Goal: Task Accomplishment & Management: Use online tool/utility

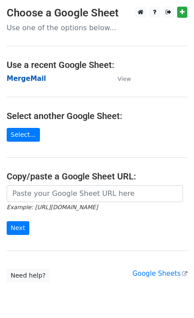
click at [22, 81] on strong "MergeMail" at bounding box center [27, 79] width 40 height 8
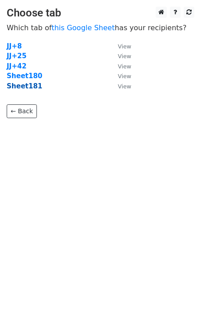
click at [16, 86] on strong "Sheet181" at bounding box center [25, 86] width 36 height 8
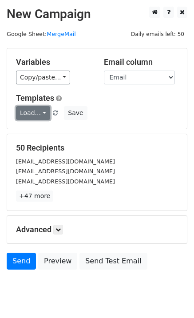
click at [39, 116] on link "Load..." at bounding box center [33, 113] width 34 height 14
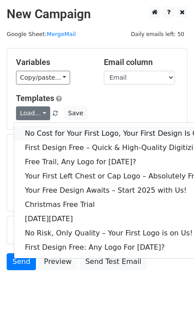
click at [56, 132] on link "No Cost for Your First Logo, Your First Design Is On Us!" at bounding box center [121, 133] width 214 height 14
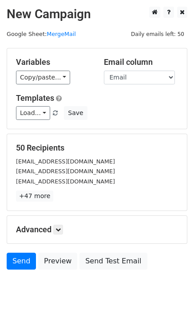
click at [141, 115] on div "Load... No Cost for Your First Logo, Your First Design Is On Us! First Design F…" at bounding box center [97, 113] width 176 height 14
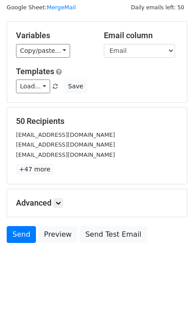
scroll to position [27, 0]
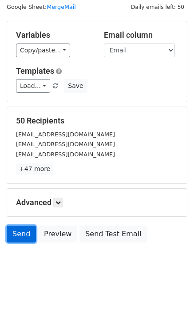
click at [24, 234] on link "Send" at bounding box center [21, 234] width 29 height 17
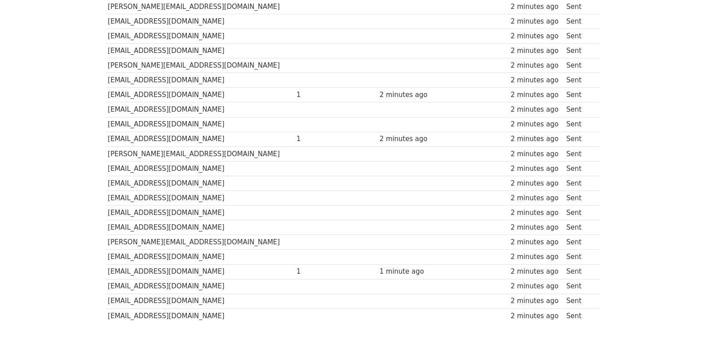
scroll to position [593, 0]
